Goal: Find specific page/section

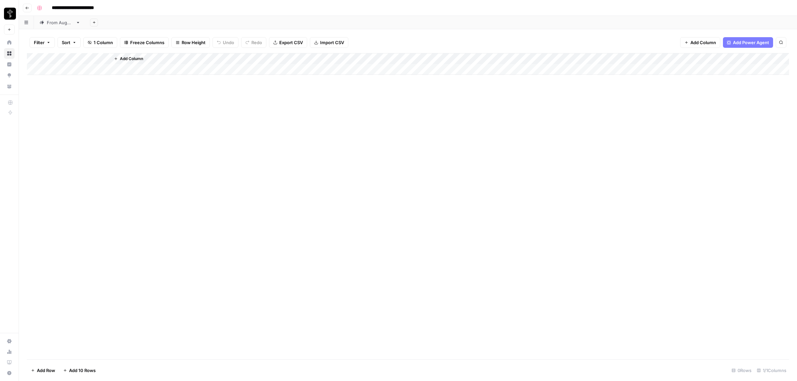
click at [62, 23] on div "From [DATE]" at bounding box center [60, 22] width 26 height 7
click at [44, 42] on span "Filter" at bounding box center [45, 43] width 11 height 7
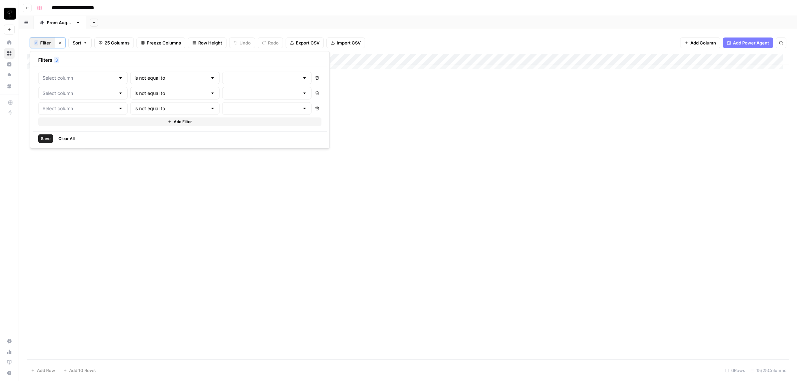
type input "Status"
type input "Posted"
type input "Status"
type input "Needs to Post"
type input "Status"
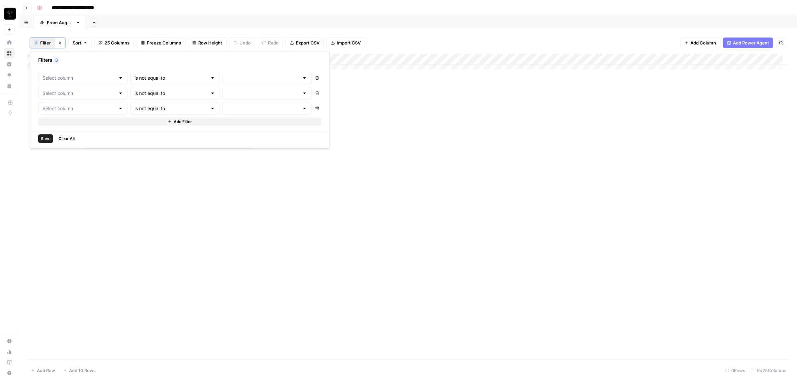
type input "Do Not Post"
click at [225, 188] on div "Add Column" at bounding box center [408, 207] width 762 height 306
